Goal: Information Seeking & Learning: Learn about a topic

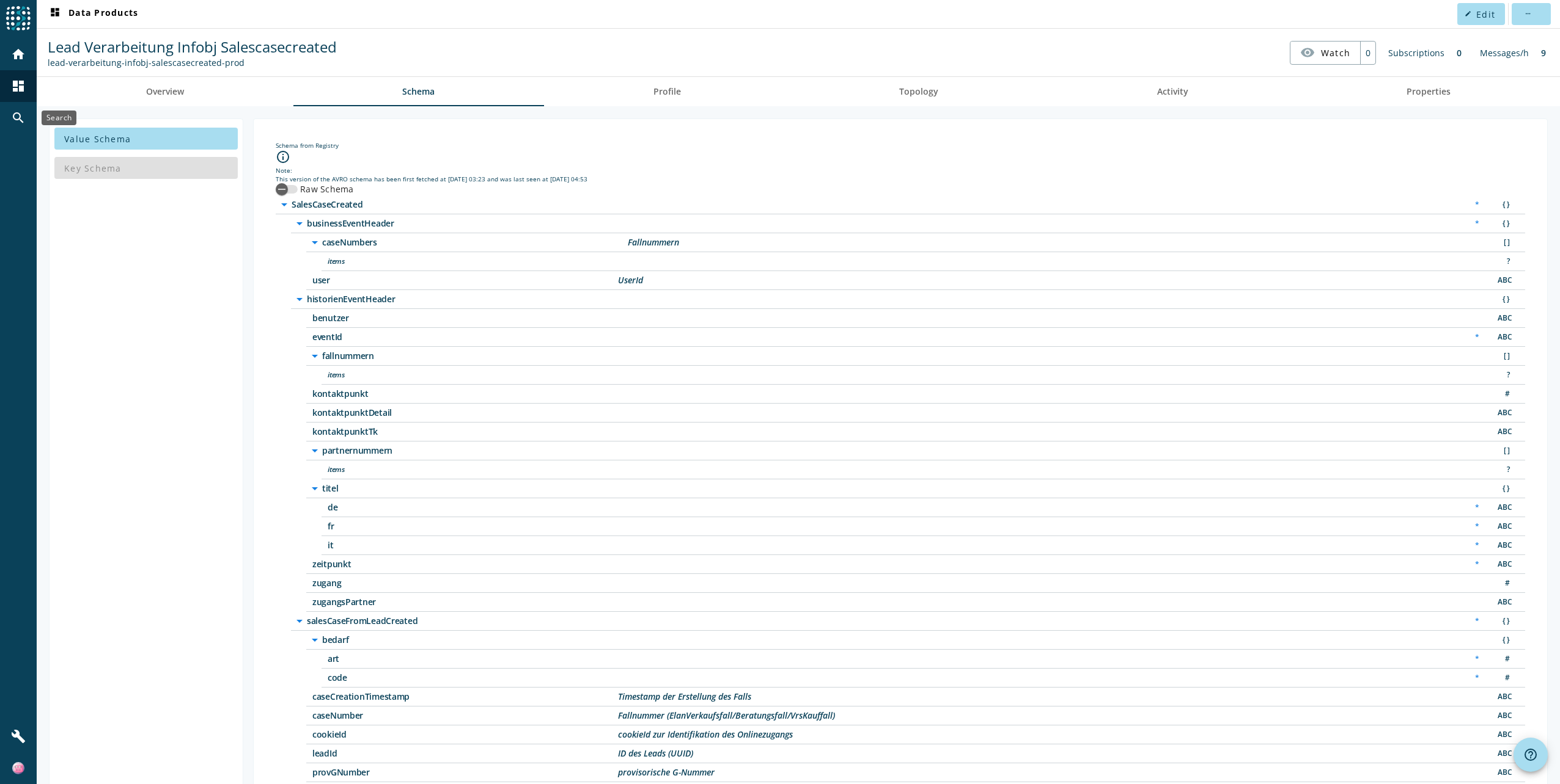
click at [21, 112] on mat-icon "search" at bounding box center [18, 118] width 15 height 15
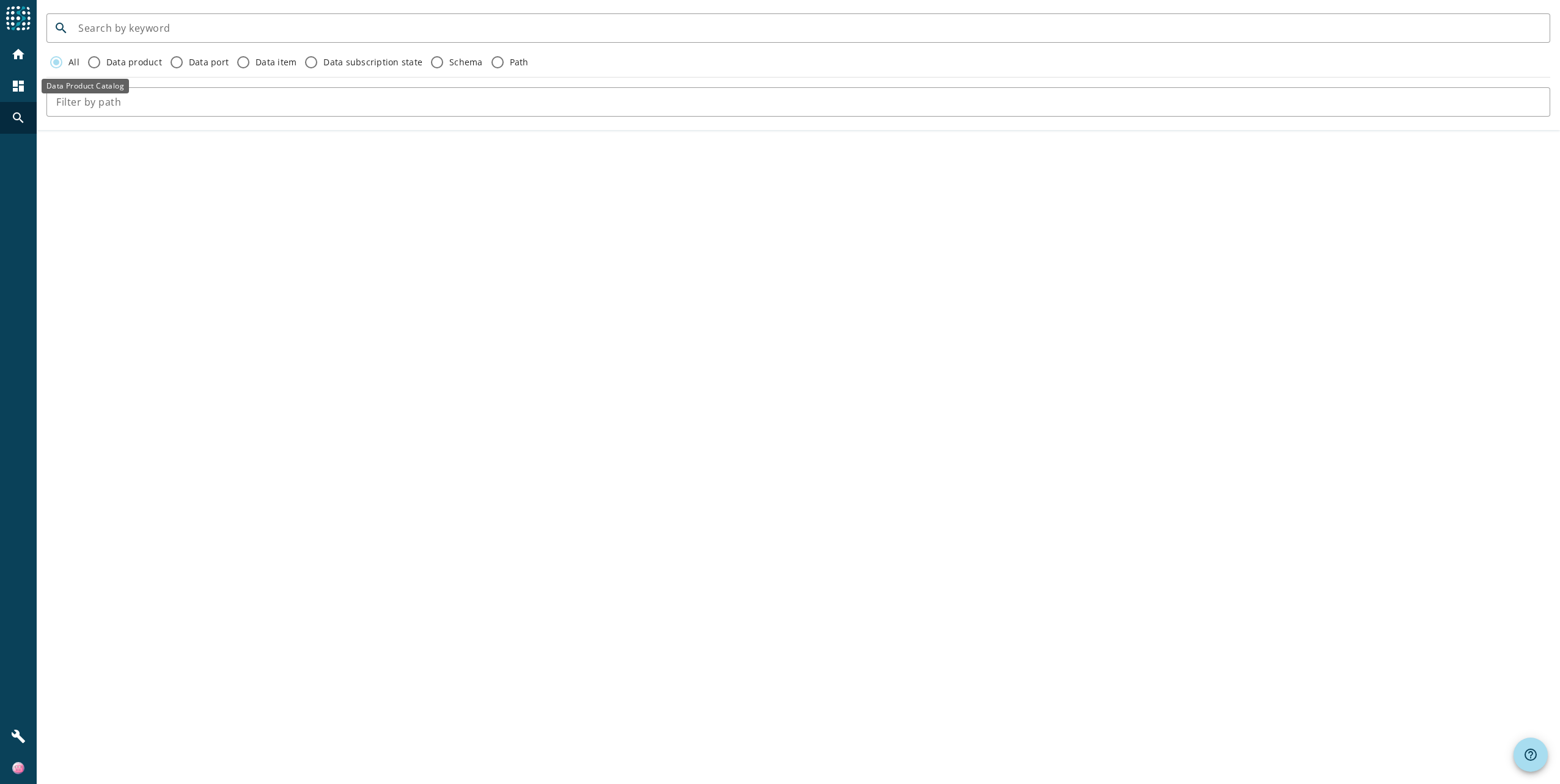
click at [13, 87] on mat-icon "dashboard" at bounding box center [18, 86] width 15 height 15
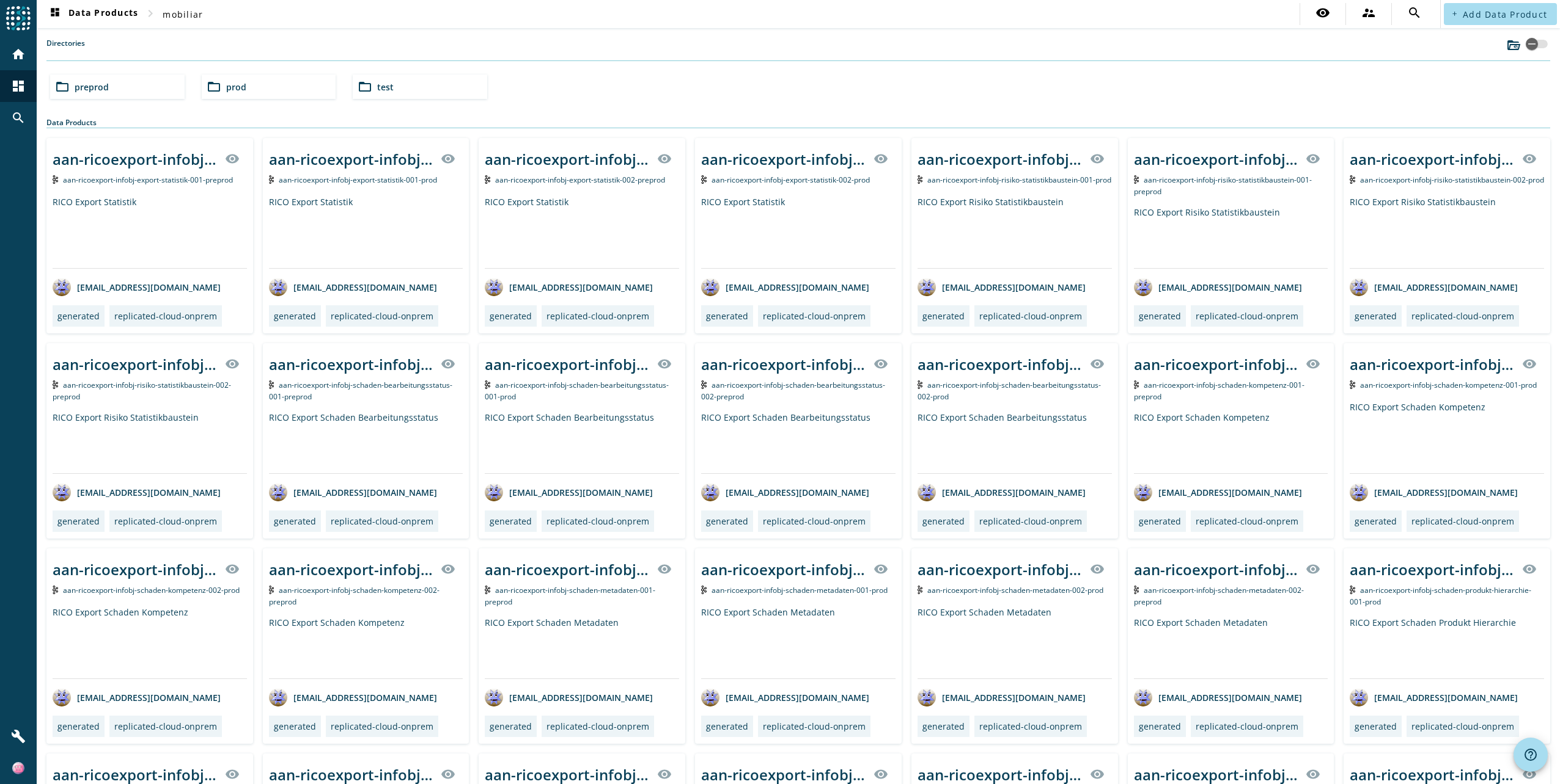
click at [247, 91] on div "folder_open prod" at bounding box center [269, 86] width 135 height 25
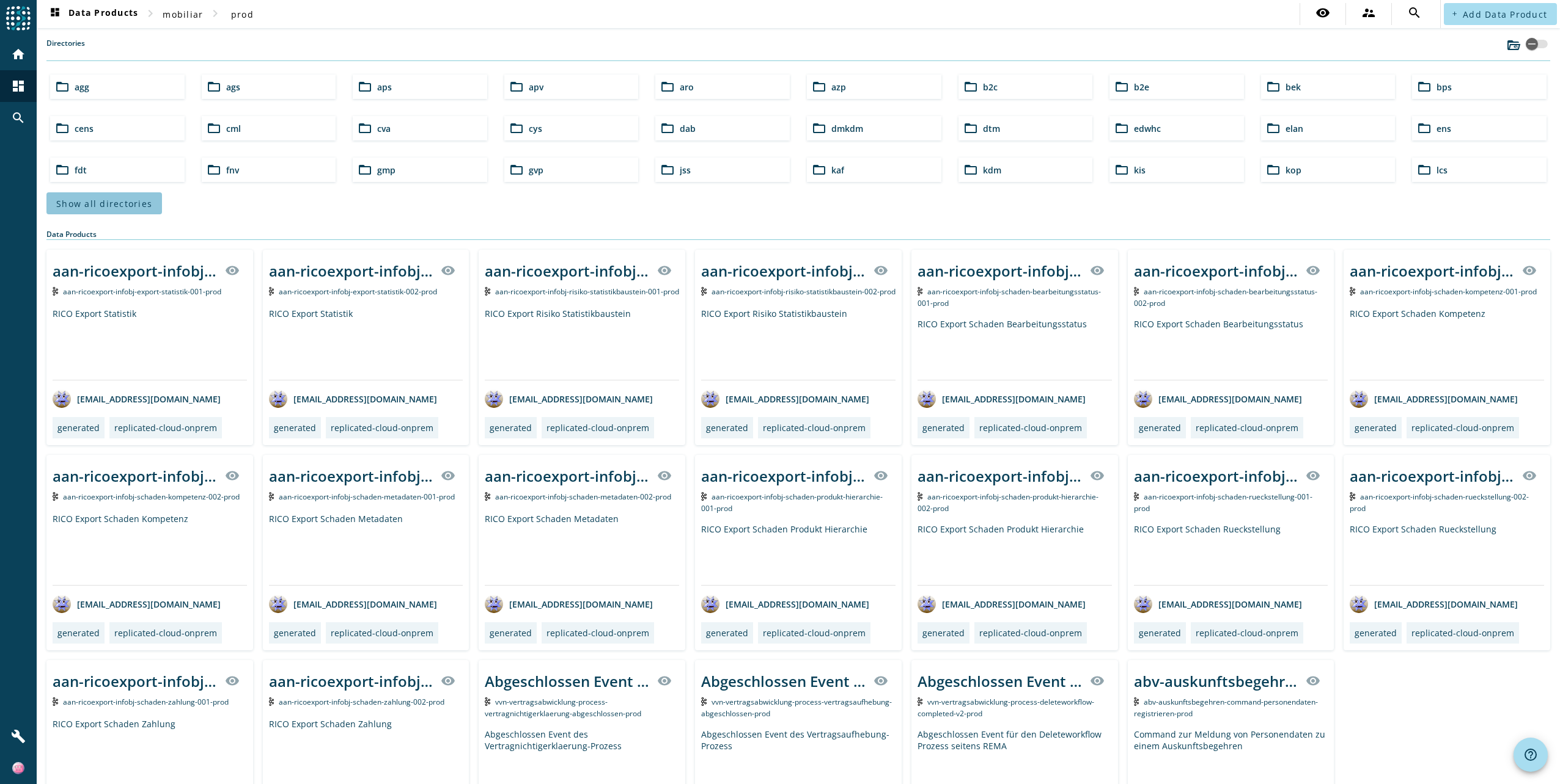
click at [128, 201] on span "Show all directories" at bounding box center [104, 204] width 96 height 12
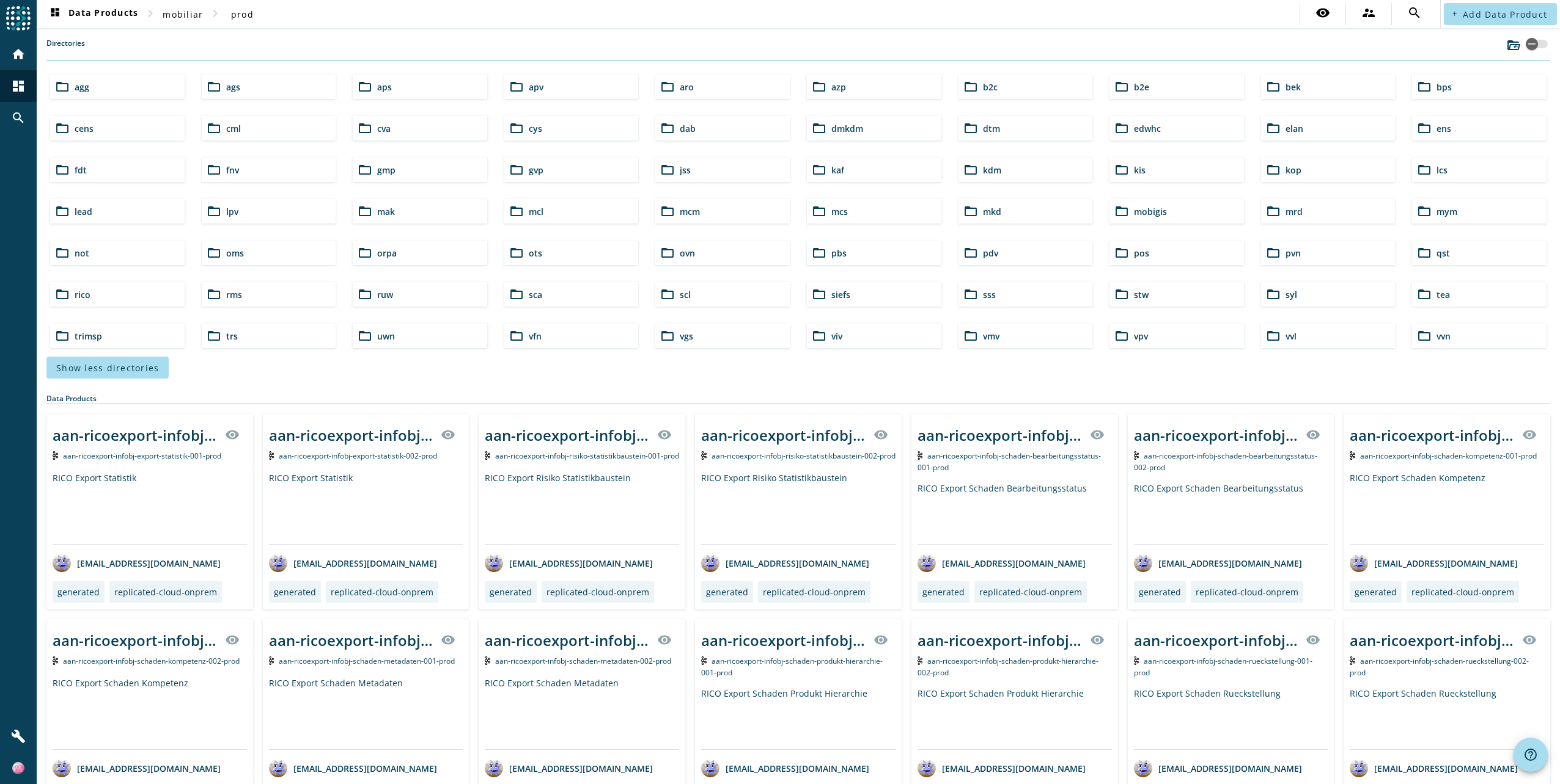
click at [563, 245] on div "folder_open ots" at bounding box center [571, 253] width 135 height 25
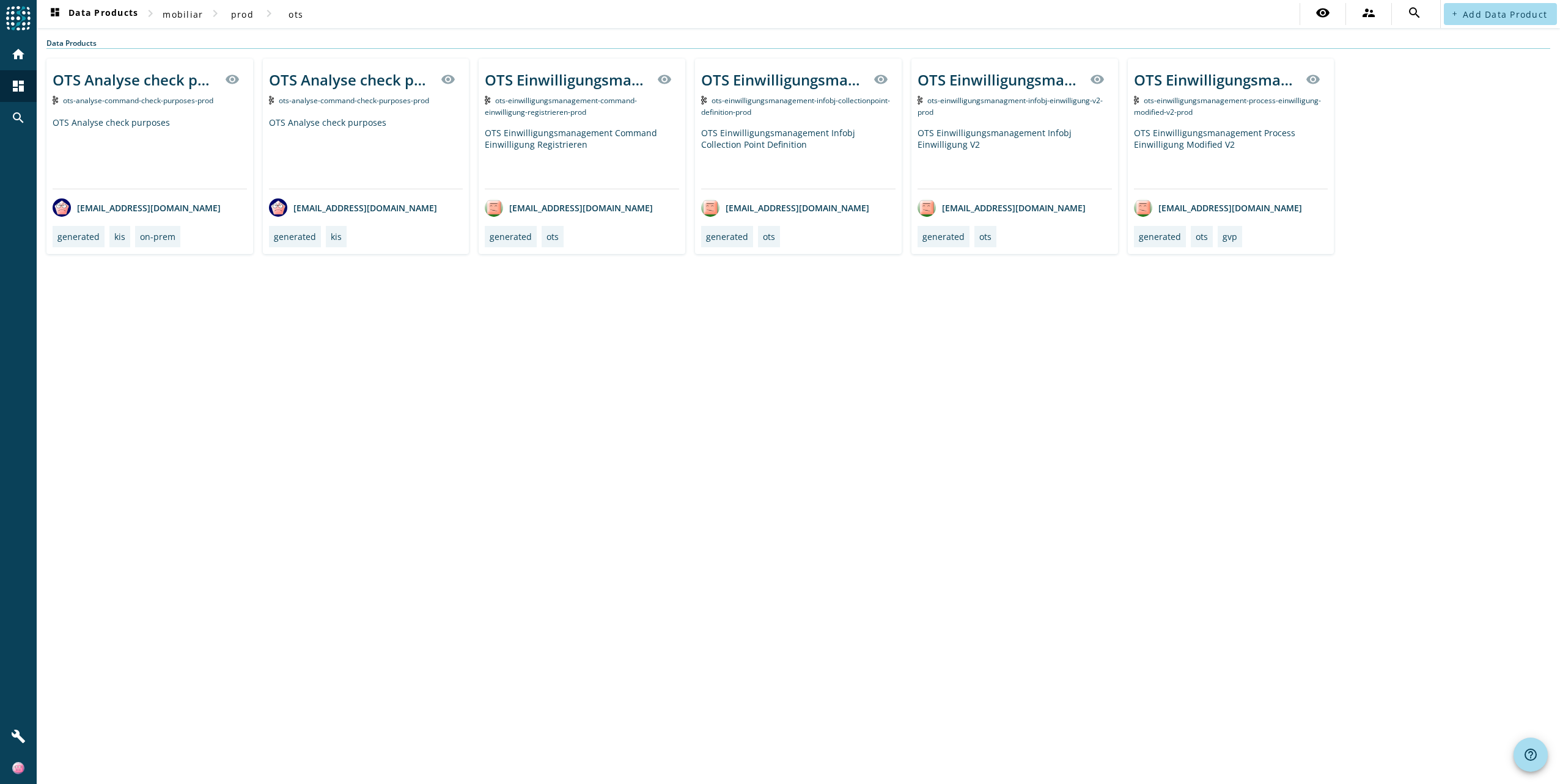
click at [635, 441] on div "dashboard Data Products chevron_right mobiliar chevron_right prod chevron_right…" at bounding box center [798, 392] width 1523 height 784
click at [1012, 157] on div "OTS Einwilligungsmanagement Infobj Einwilligung V2" at bounding box center [1014, 158] width 194 height 62
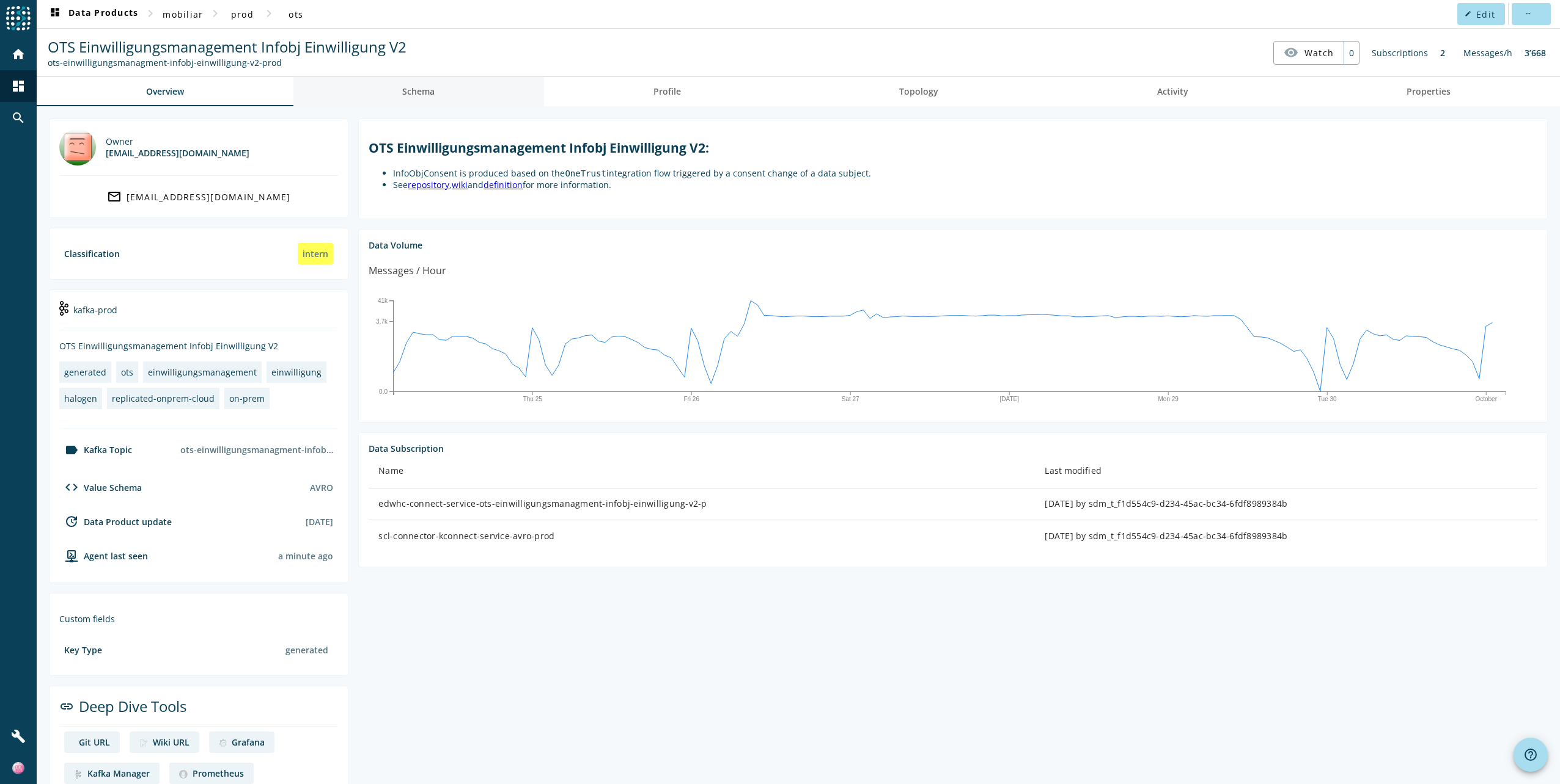
click at [399, 89] on link "Schema" at bounding box center [418, 91] width 251 height 29
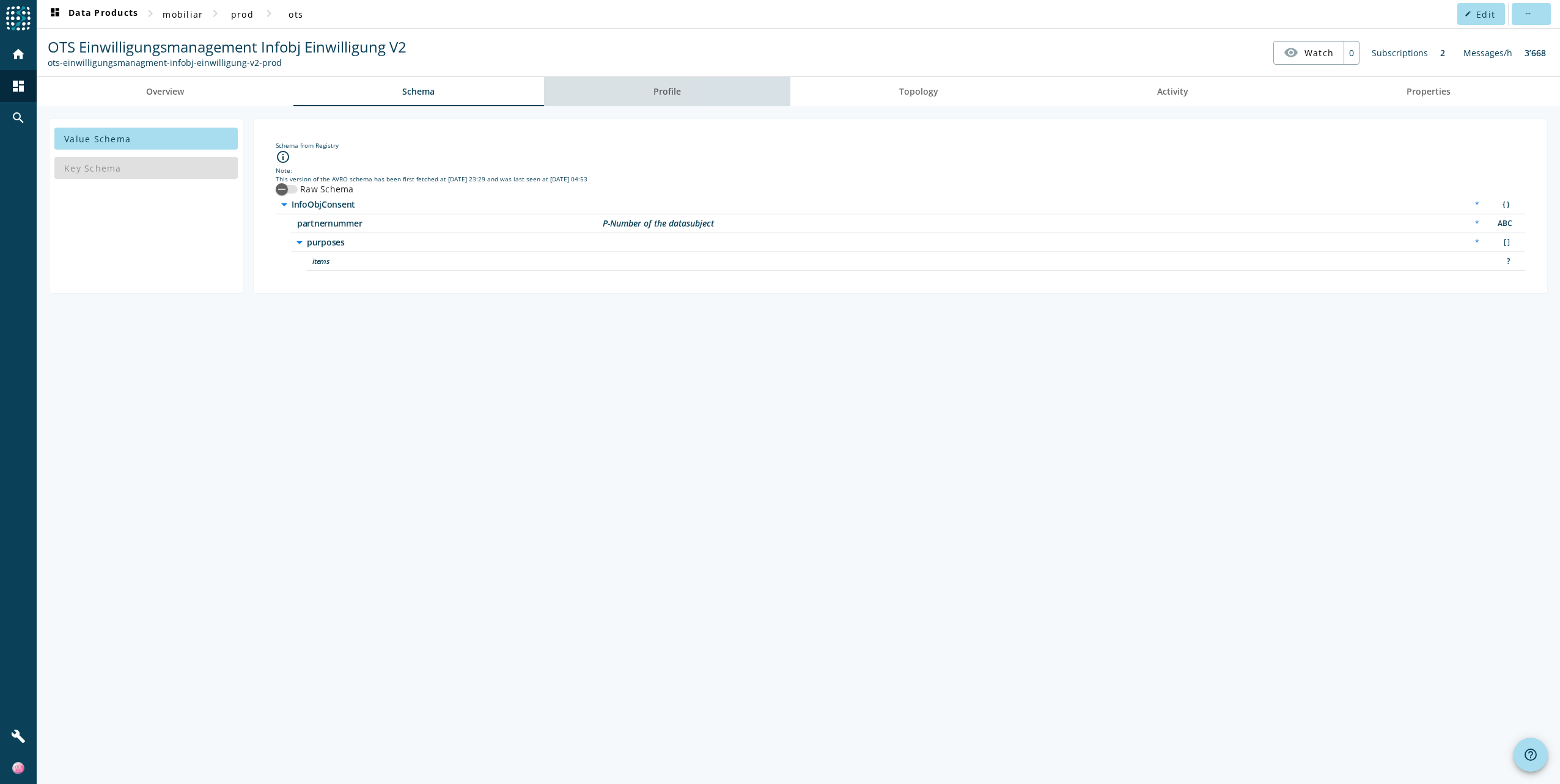
click at [728, 92] on link "Profile" at bounding box center [667, 91] width 246 height 29
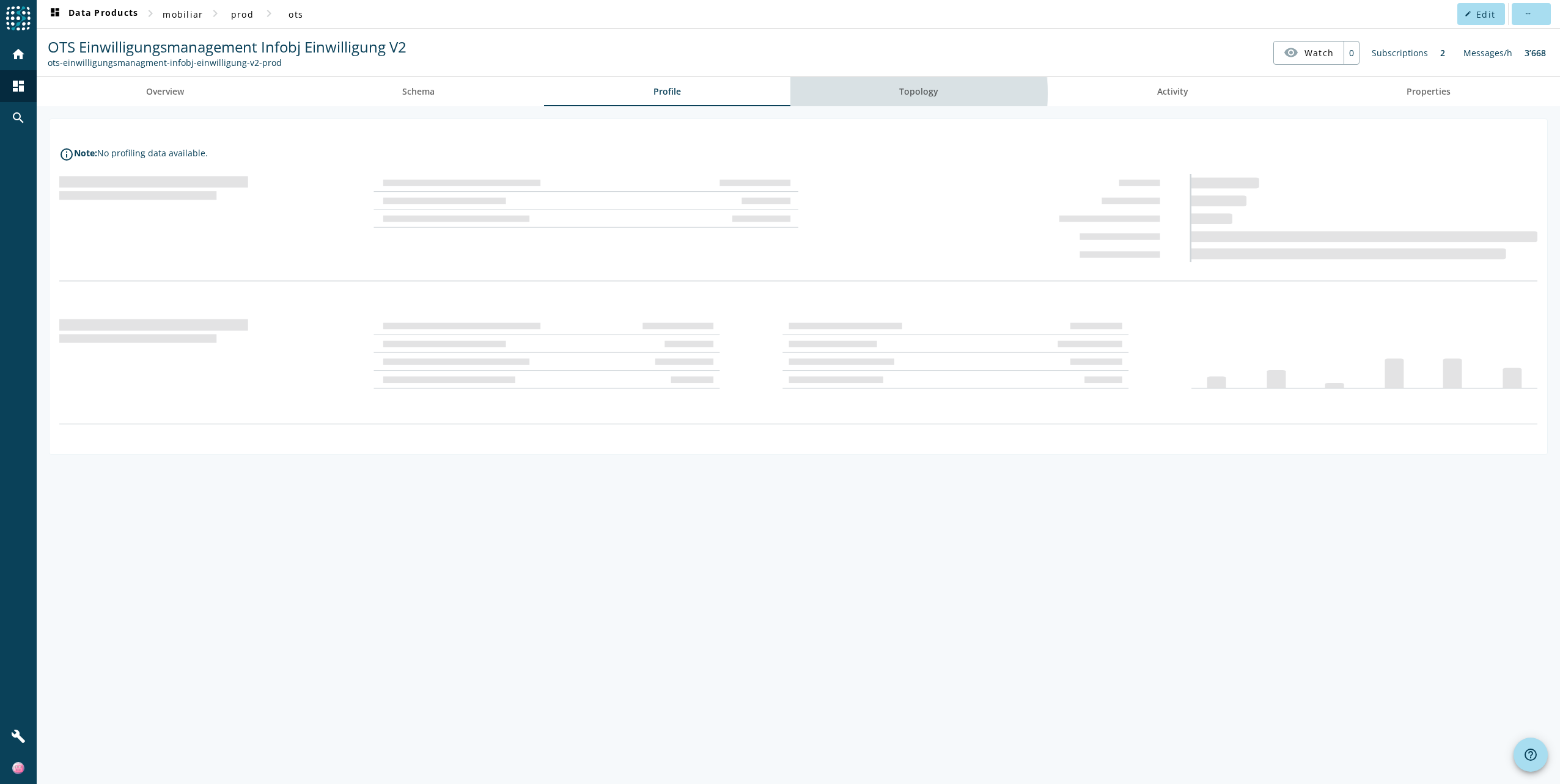
click at [904, 93] on span "Topology" at bounding box center [918, 91] width 39 height 9
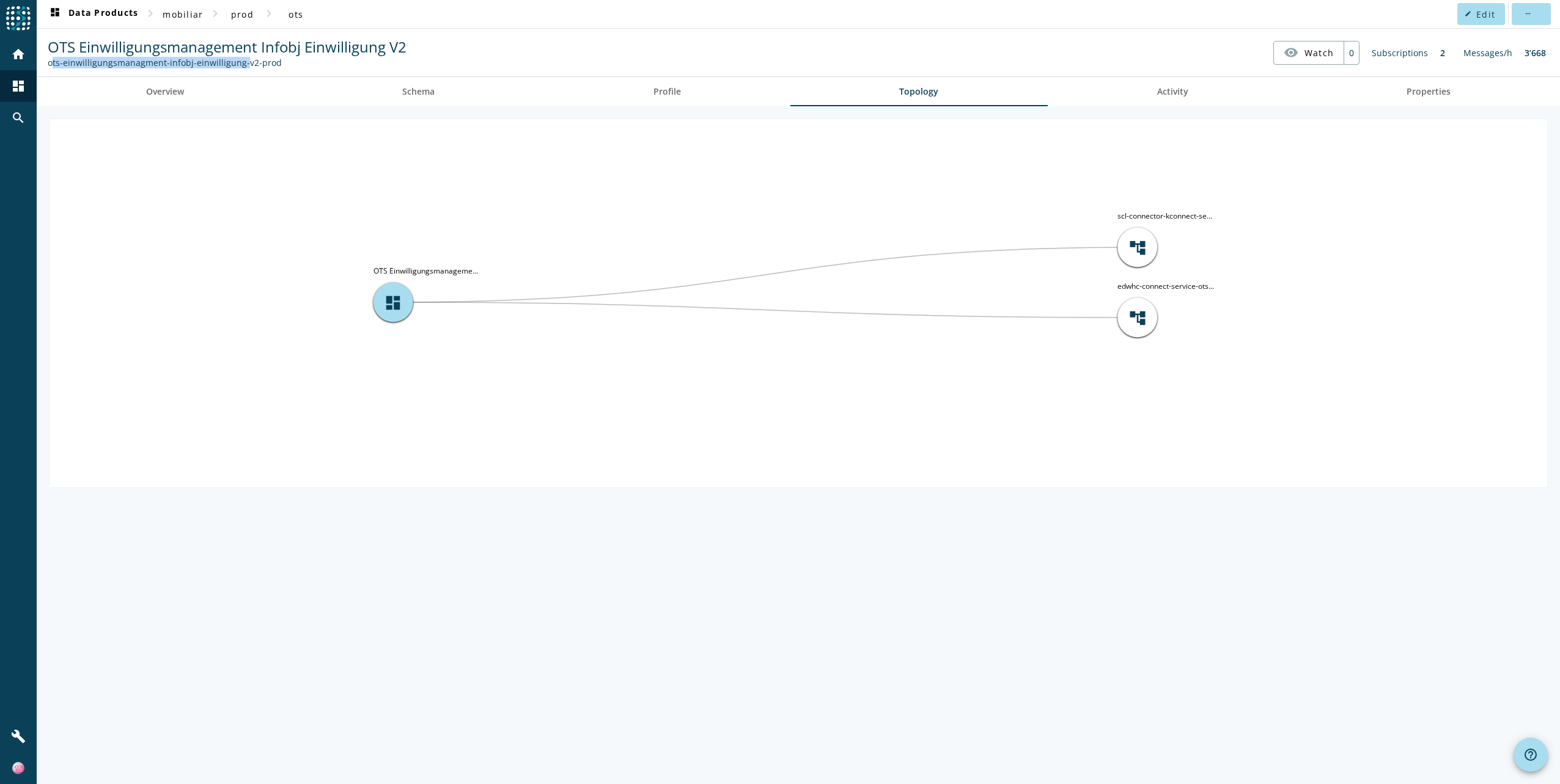
drag, startPoint x: 44, startPoint y: 66, endPoint x: 237, endPoint y: 65, distance: 193.0
click at [237, 65] on nav "OTS Einwilligungsmanagement Infobj Einwilligung V2 ots-einwilligungsmanagment-i…" at bounding box center [798, 52] width 1513 height 38
copy div "ots-einwilligungsmanagment-infobj-einwilligung"
